Goal: Transaction & Acquisition: Purchase product/service

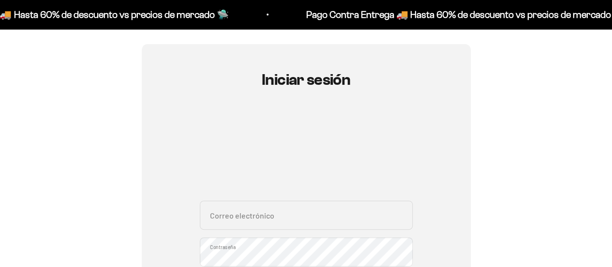
scroll to position [145, 0]
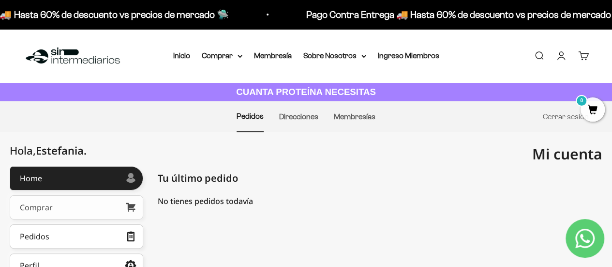
click at [102, 207] on link "Comprar" at bounding box center [77, 207] width 134 height 24
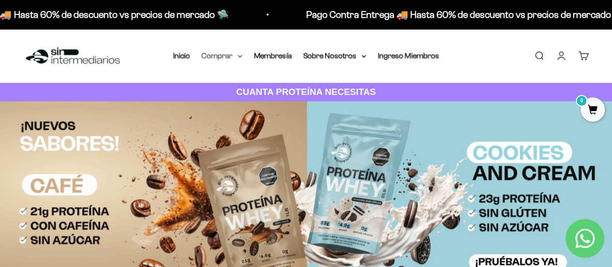
click at [239, 55] on icon at bounding box center [240, 56] width 5 height 3
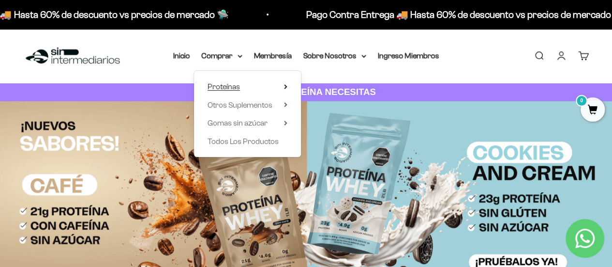
click at [273, 91] on summary "Proteínas" at bounding box center [248, 86] width 80 height 13
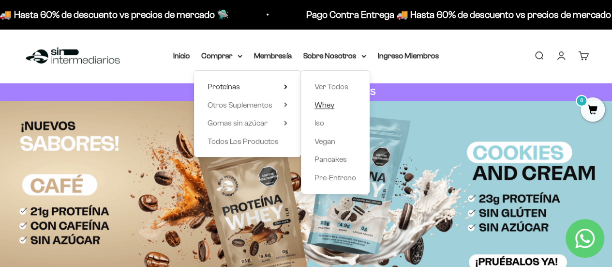
click at [328, 105] on span "Whey" at bounding box center [325, 105] width 20 height 8
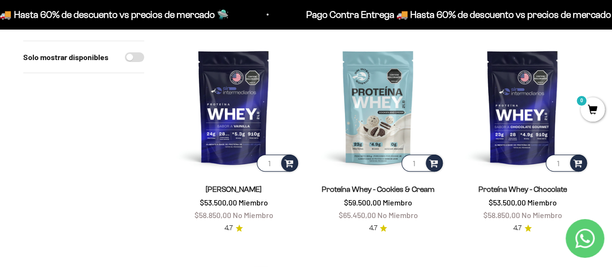
scroll to position [97, 0]
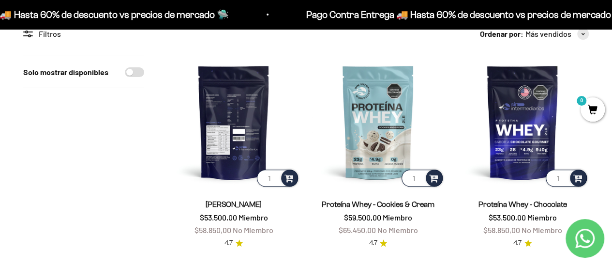
click at [227, 126] on img at bounding box center [233, 122] width 133 height 133
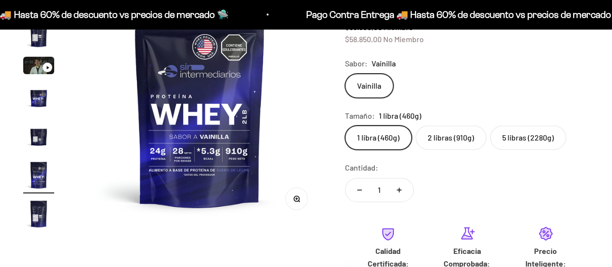
scroll to position [0, 1249]
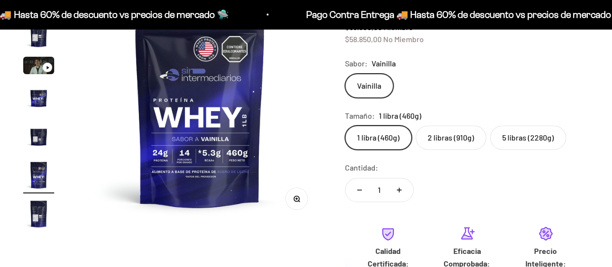
click at [451, 136] on label "2 libras (910g)" at bounding box center [451, 137] width 71 height 24
click at [345, 125] on input "2 libras (910g)" at bounding box center [345, 125] width 0 height 0
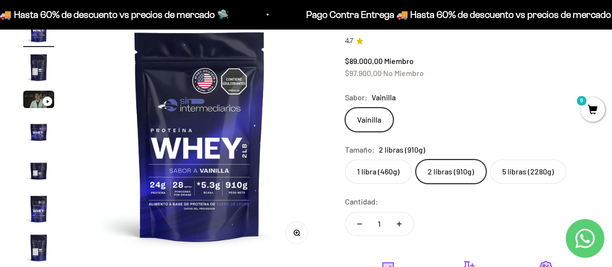
scroll to position [97, 0]
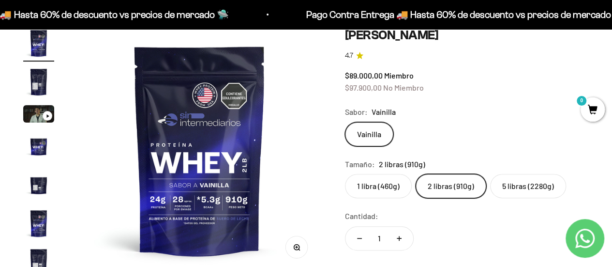
click at [384, 190] on label "1 libra (460g)" at bounding box center [378, 186] width 67 height 24
click at [345, 174] on input "1 libra (460g)" at bounding box center [345, 173] width 0 height 0
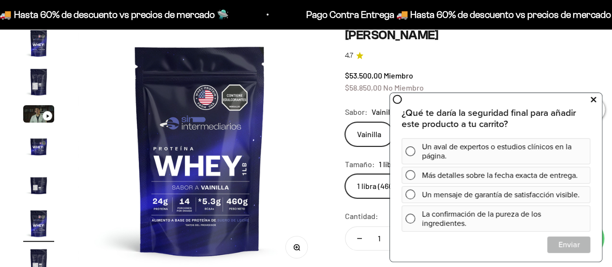
click at [591, 101] on icon at bounding box center [593, 99] width 5 height 13
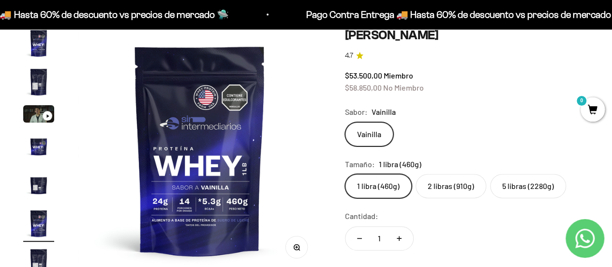
click at [444, 187] on label "2 libras (910g)" at bounding box center [451, 186] width 71 height 24
click at [345, 174] on input "2 libras (910g)" at bounding box center [345, 173] width 0 height 0
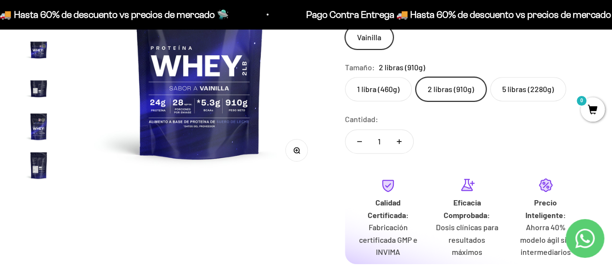
scroll to position [339, 0]
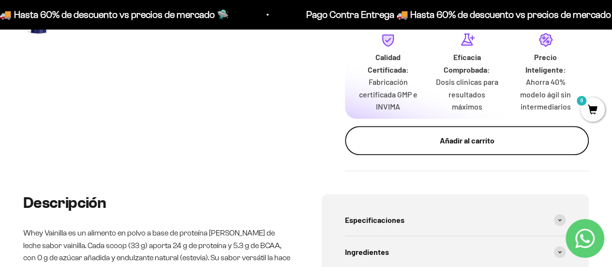
click at [435, 147] on div "Añadir al carrito" at bounding box center [466, 140] width 205 height 13
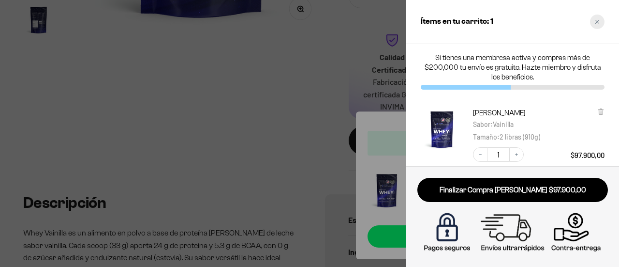
click at [599, 16] on div "Close cart" at bounding box center [597, 22] width 15 height 15
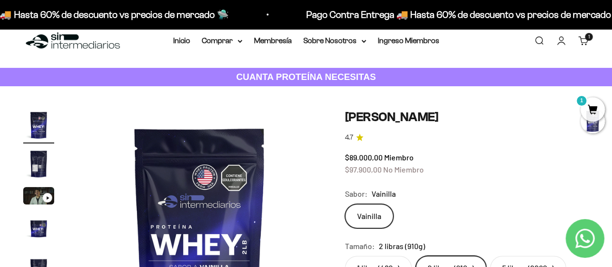
scroll to position [0, 0]
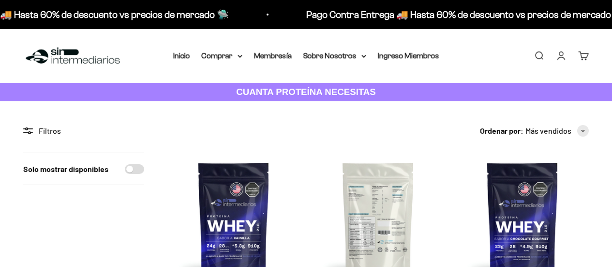
scroll to position [97, 0]
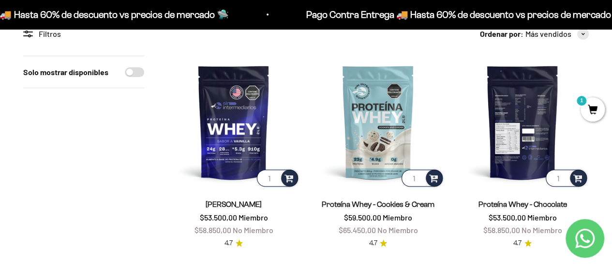
click at [523, 146] on img at bounding box center [522, 122] width 133 height 133
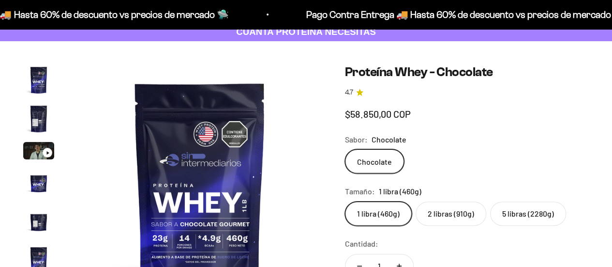
scroll to position [145, 0]
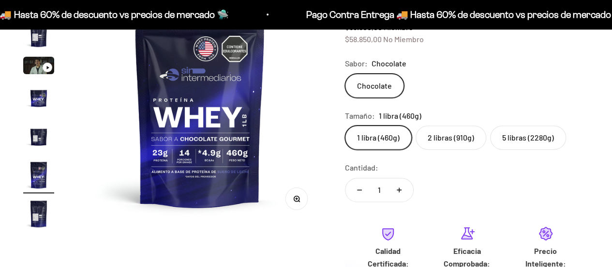
click at [454, 145] on label "2 libras (910g)" at bounding box center [451, 137] width 71 height 24
click at [345, 125] on input "2 libras (910g)" at bounding box center [345, 125] width 0 height 0
radio input "true"
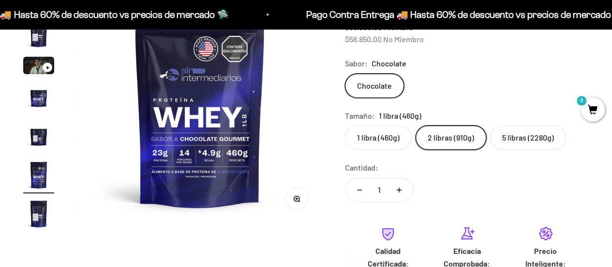
scroll to position [0, 1249]
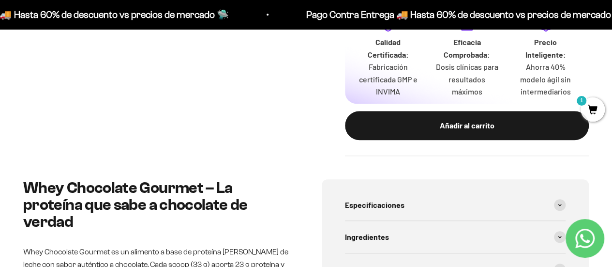
scroll to position [339, 0]
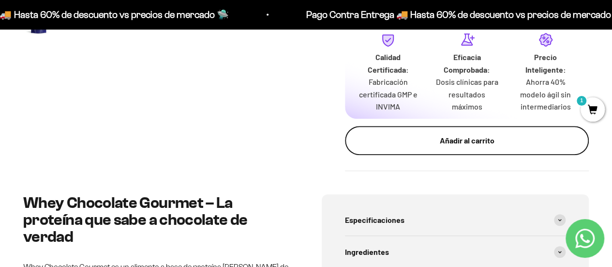
click at [440, 147] on div "Añadir al carrito" at bounding box center [466, 140] width 205 height 13
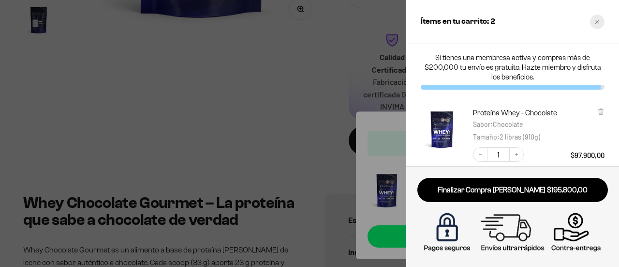
click at [599, 24] on icon "Close cart" at bounding box center [597, 21] width 5 height 5
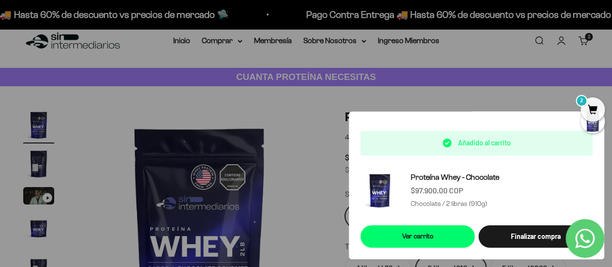
scroll to position [0, 0]
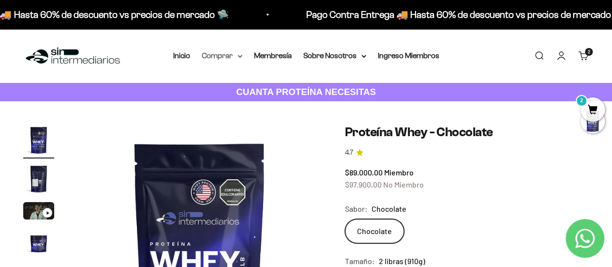
click at [225, 56] on summary "Comprar" at bounding box center [222, 55] width 41 height 13
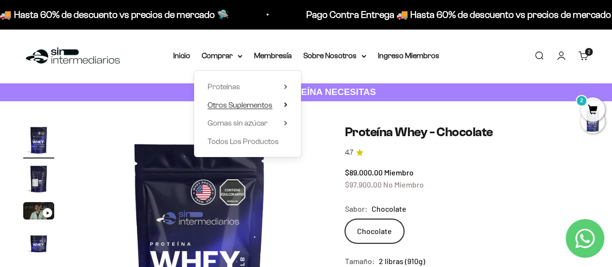
click at [240, 103] on span "Otros Suplementos" at bounding box center [240, 105] width 65 height 8
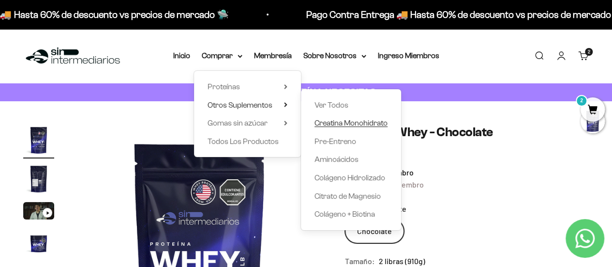
click at [345, 125] on span "Creatina Monohidrato" at bounding box center [351, 123] width 73 height 8
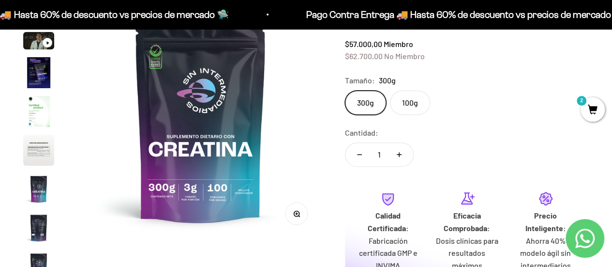
scroll to position [145, 0]
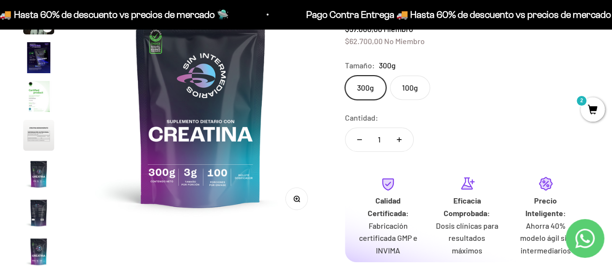
click at [402, 92] on label "100g" at bounding box center [410, 87] width 40 height 24
click at [345, 75] on input "100g" at bounding box center [345, 75] width 0 height 0
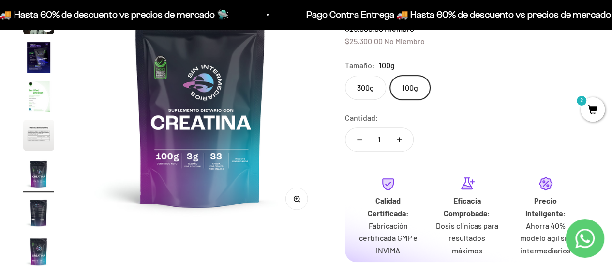
click at [369, 91] on label "300g" at bounding box center [365, 87] width 41 height 24
click at [345, 75] on input "300g" at bounding box center [345, 75] width 0 height 0
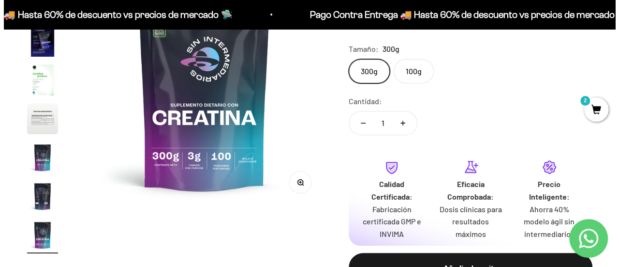
scroll to position [339, 0]
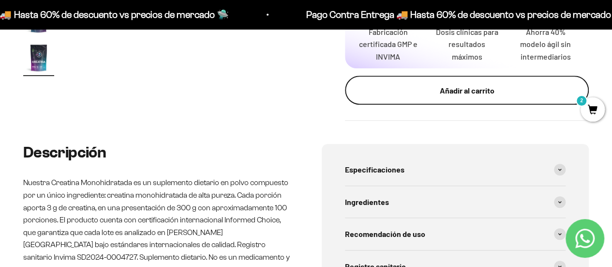
click at [432, 96] on div "Añadir al carrito" at bounding box center [466, 90] width 205 height 13
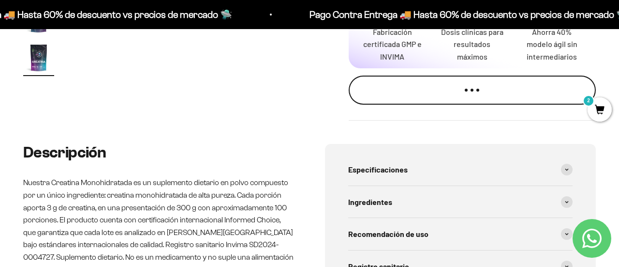
scroll to position [0, 2031]
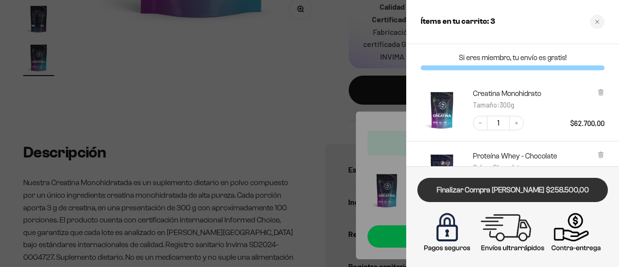
click at [518, 194] on link "Finalizar Compra Segura $258.500,00" at bounding box center [513, 190] width 191 height 25
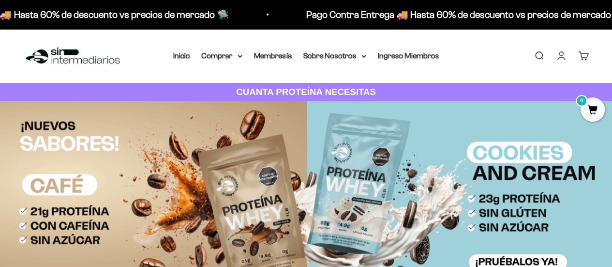
click at [558, 60] on link "Cuenta" at bounding box center [561, 55] width 11 height 11
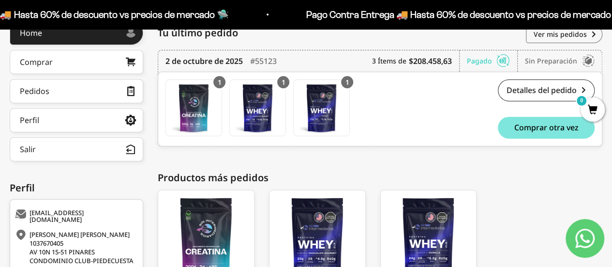
scroll to position [97, 0]
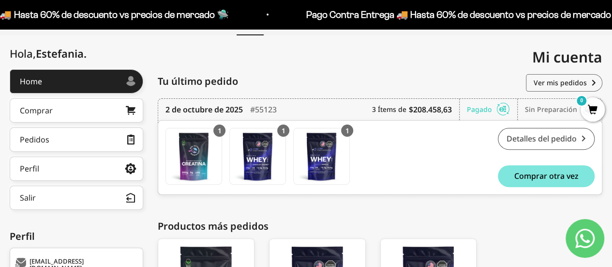
click at [532, 142] on link "Detalles del pedido" at bounding box center [546, 139] width 97 height 22
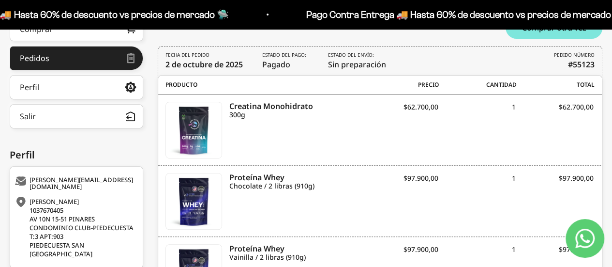
scroll to position [194, 0]
